Goal: Information Seeking & Learning: Learn about a topic

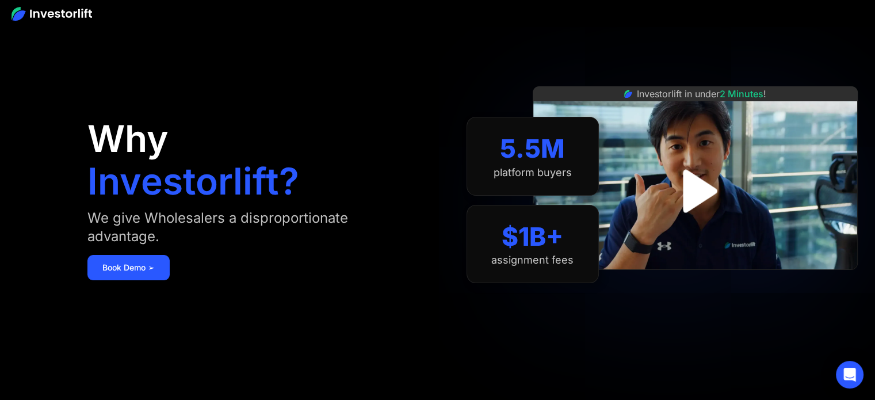
click at [699, 189] on img "open lightbox" at bounding box center [695, 191] width 78 height 78
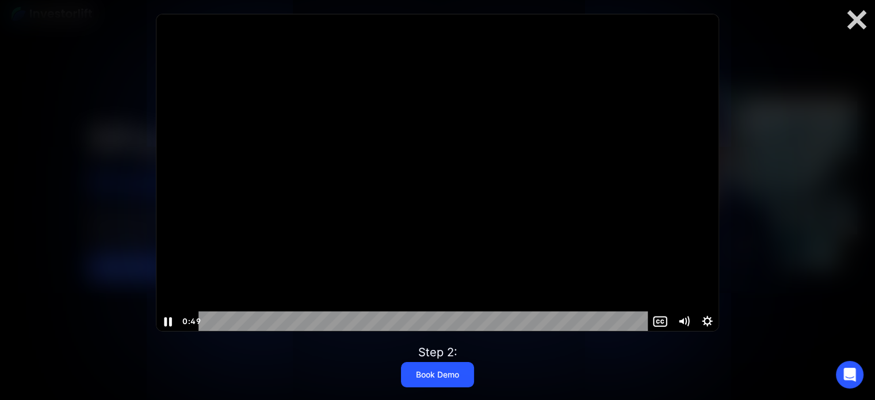
click at [168, 321] on icon "Pause" at bounding box center [168, 321] width 28 height 24
click at [170, 320] on icon "Play Video" at bounding box center [169, 321] width 7 height 10
click at [855, 22] on div at bounding box center [856, 20] width 37 height 24
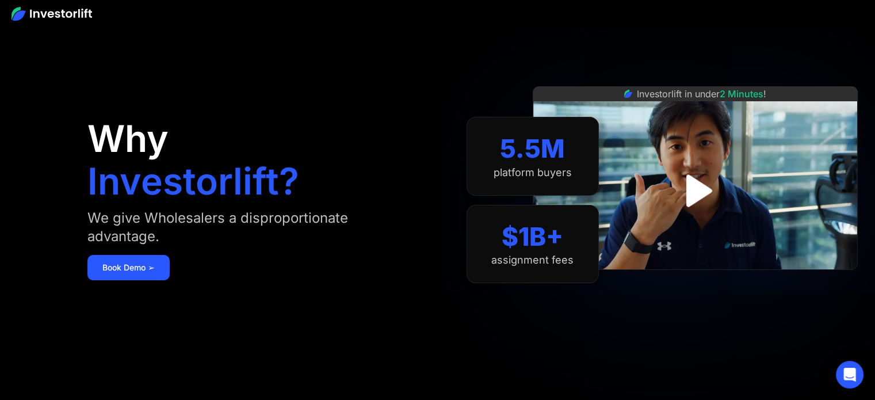
click at [71, 13] on img at bounding box center [52, 14] width 81 height 14
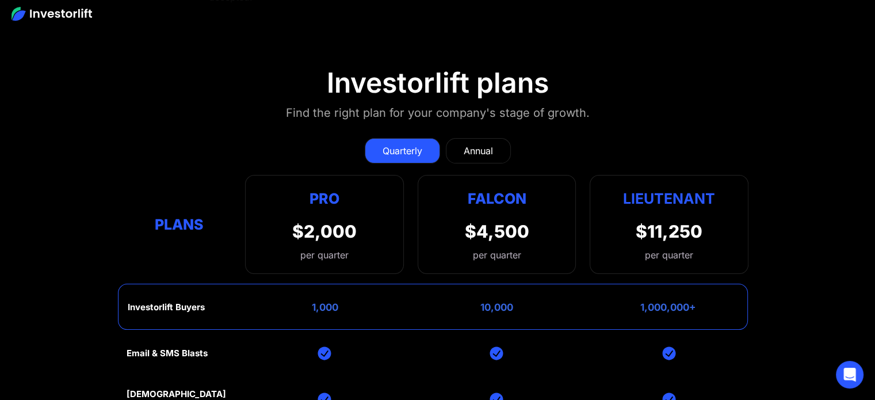
scroll to position [4486, 0]
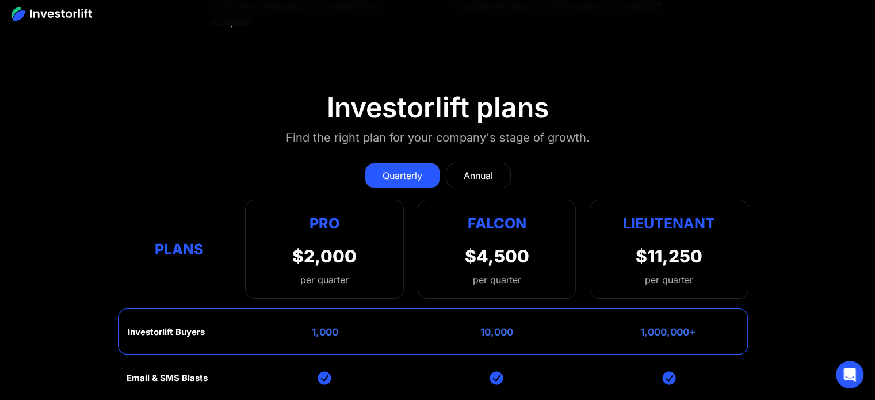
click at [478, 169] on div "Annual" at bounding box center [478, 176] width 29 height 14
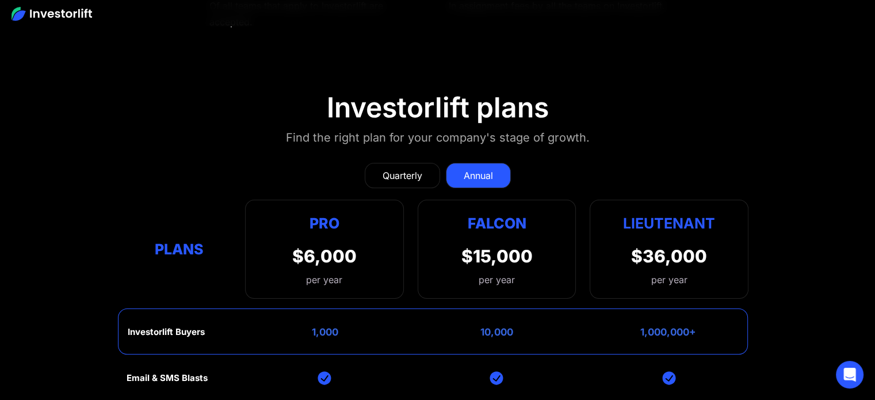
click at [395, 169] on div "Quarterly" at bounding box center [402, 176] width 40 height 14
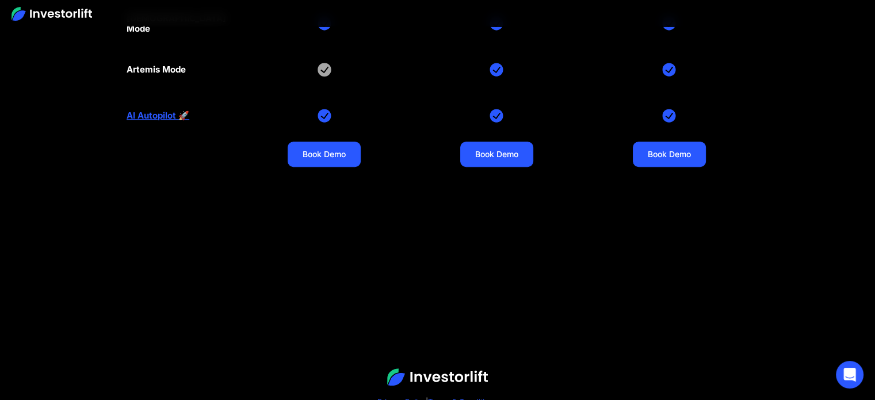
scroll to position [4935, 0]
